Goal: Information Seeking & Learning: Learn about a topic

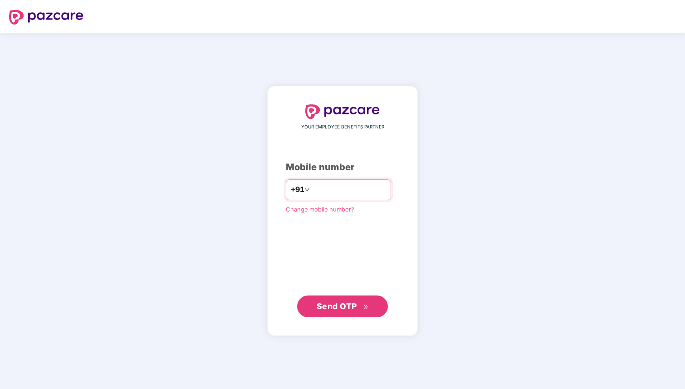
click at [329, 189] on input "number" at bounding box center [349, 189] width 74 height 15
type input "**********"
click at [379, 305] on button "Send OTP" at bounding box center [342, 306] width 91 height 22
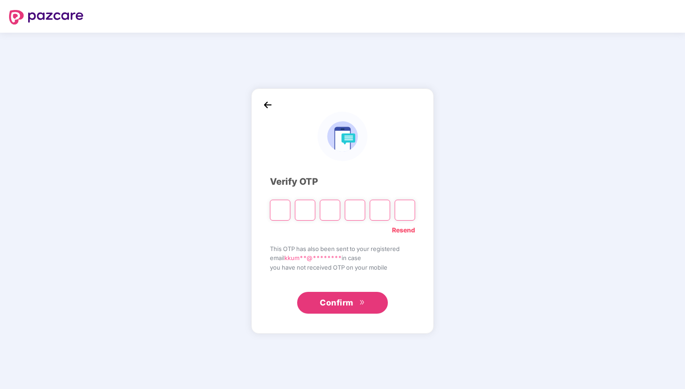
click at [279, 213] on input "Please enter verification code. Digit 1" at bounding box center [280, 210] width 20 height 21
type input "*"
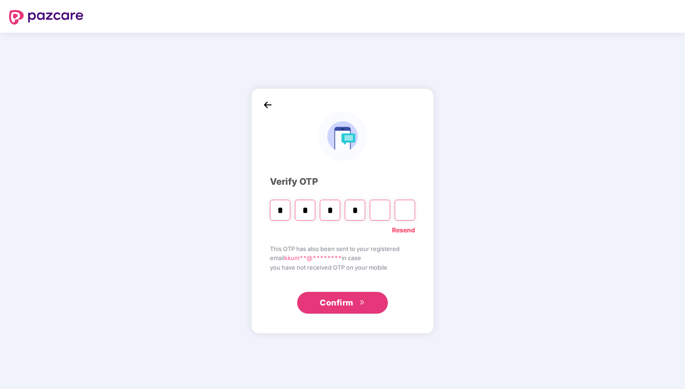
type input "*"
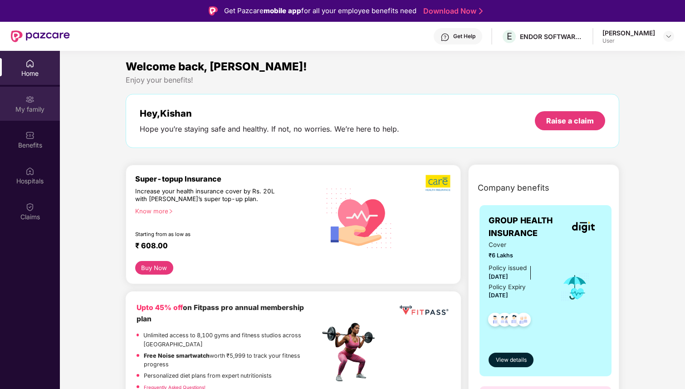
click at [29, 108] on div "My family" at bounding box center [30, 109] width 60 height 9
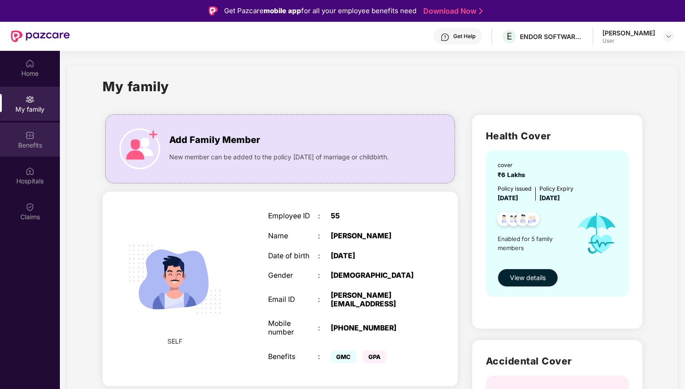
click at [30, 150] on div "Benefits" at bounding box center [30, 139] width 60 height 34
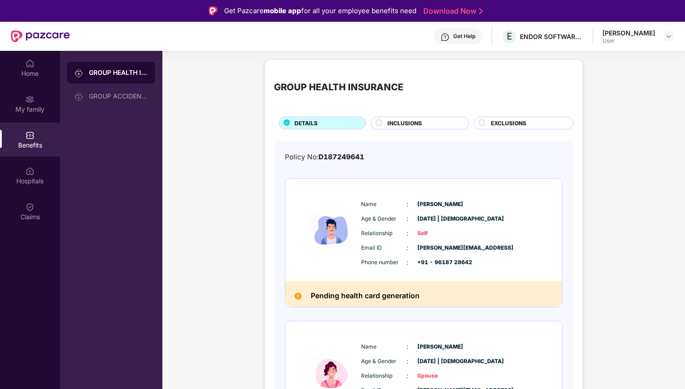
click at [415, 119] on span "INCLUSIONS" at bounding box center [404, 123] width 34 height 9
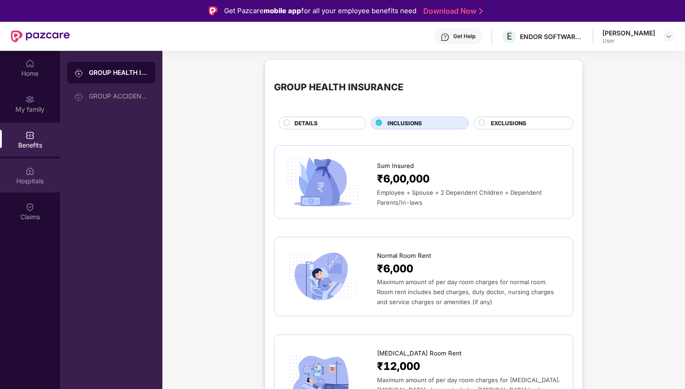
click at [24, 175] on div "Hospitals" at bounding box center [30, 175] width 60 height 34
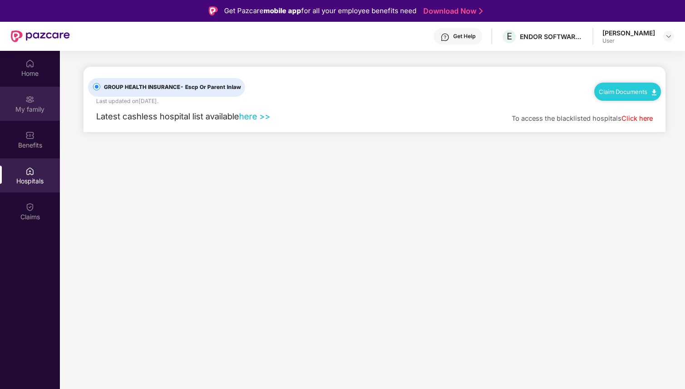
click at [29, 103] on img at bounding box center [29, 99] width 9 height 9
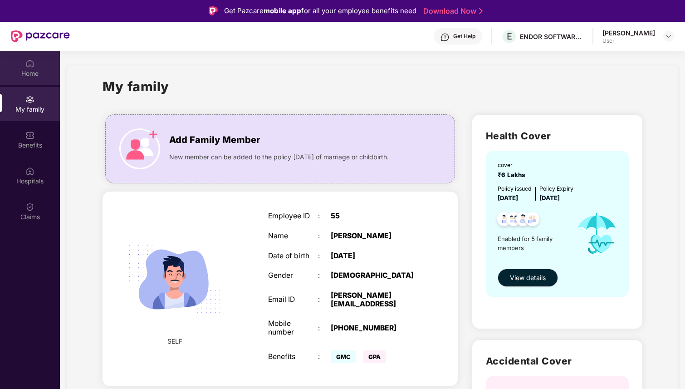
click at [31, 67] on img at bounding box center [29, 63] width 9 height 9
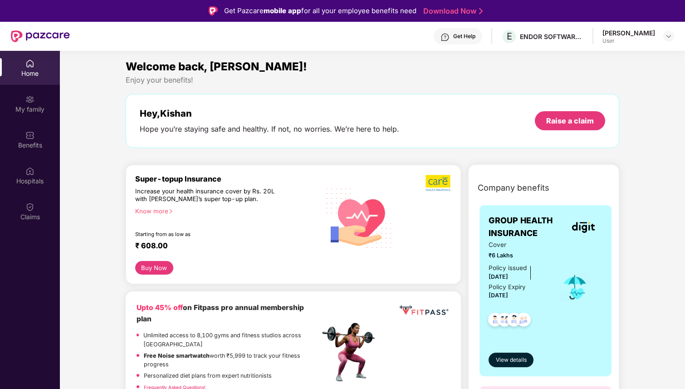
click at [661, 40] on div "[PERSON_NAME] User" at bounding box center [638, 37] width 72 height 16
click at [669, 34] on img at bounding box center [668, 36] width 7 height 7
click at [291, 96] on div "Hey, [PERSON_NAME] you’re staying safe and healthy. If not, no worries. We’re h…" at bounding box center [373, 121] width 494 height 54
click at [29, 68] on img at bounding box center [29, 63] width 9 height 9
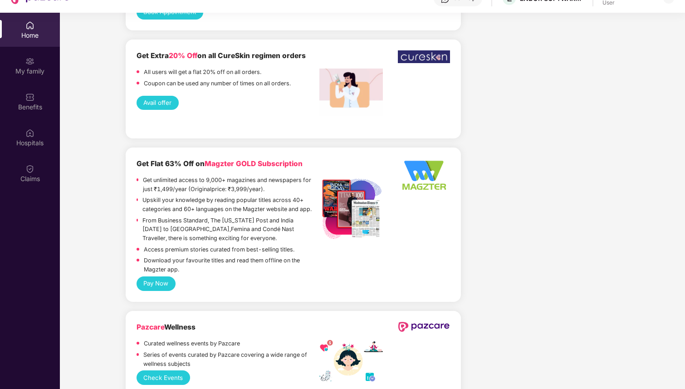
scroll to position [51, 0]
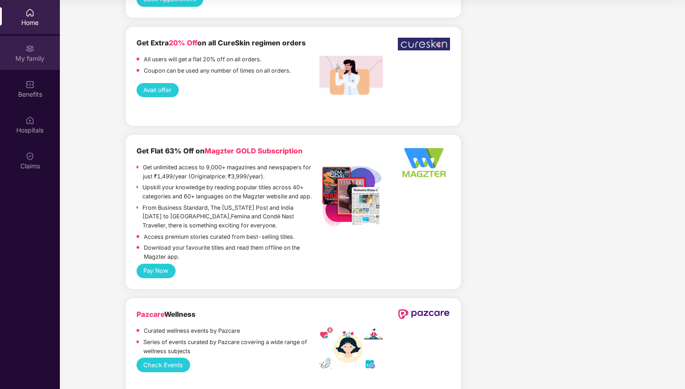
click at [34, 51] on img at bounding box center [29, 48] width 9 height 9
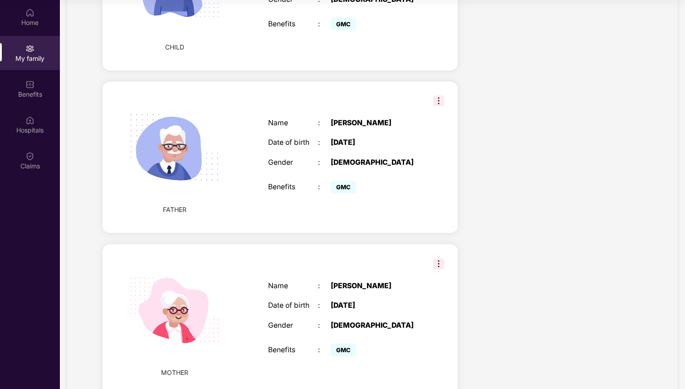
scroll to position [629, 0]
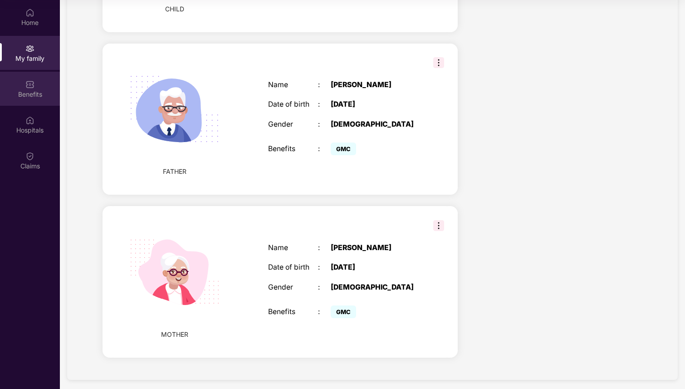
click at [27, 86] on img at bounding box center [29, 84] width 9 height 9
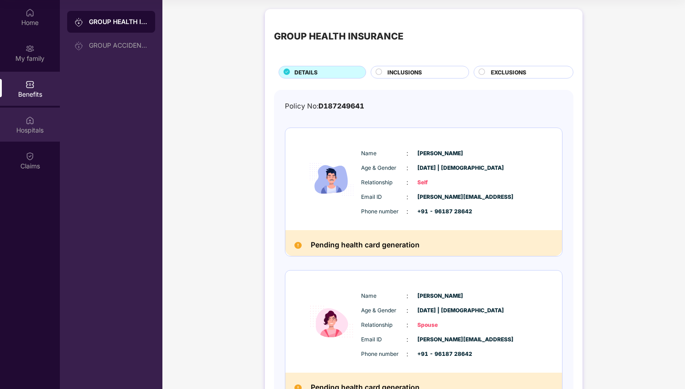
click at [30, 117] on img at bounding box center [29, 120] width 9 height 9
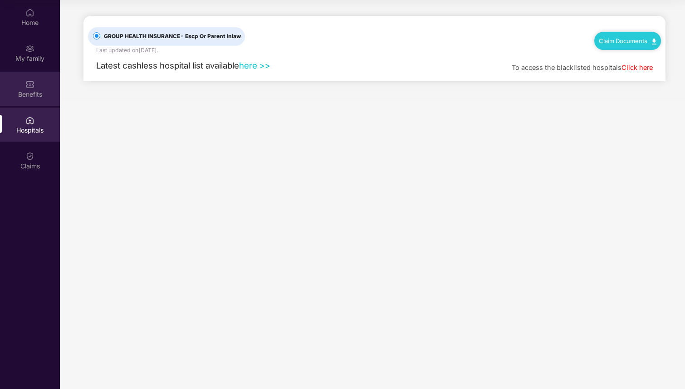
click at [32, 74] on div "Benefits" at bounding box center [30, 89] width 60 height 34
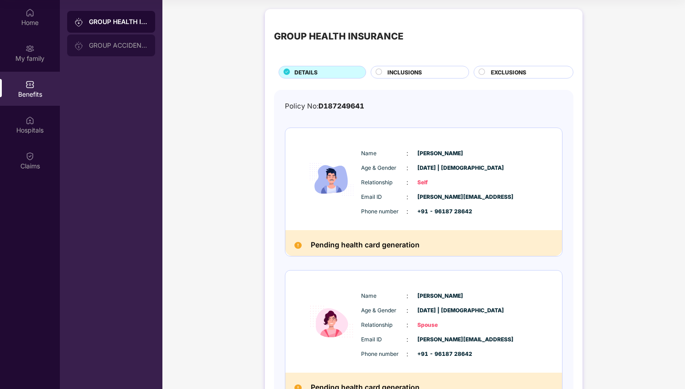
click at [121, 44] on div "GROUP ACCIDENTAL INSURANCE" at bounding box center [118, 45] width 59 height 7
